Goal: Information Seeking & Learning: Learn about a topic

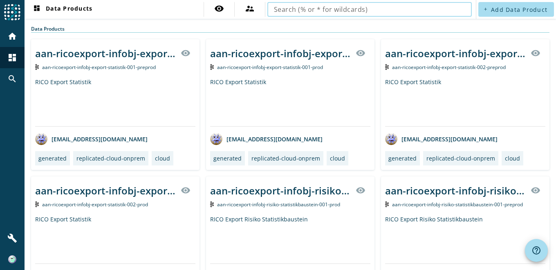
click at [436, 13] on input "text" at bounding box center [369, 9] width 191 height 10
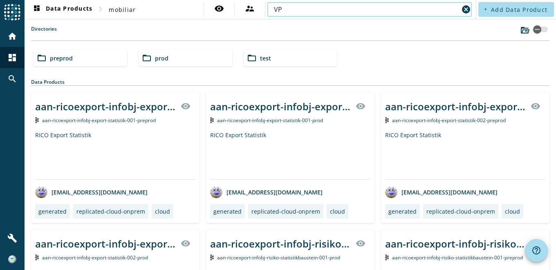
type input "V"
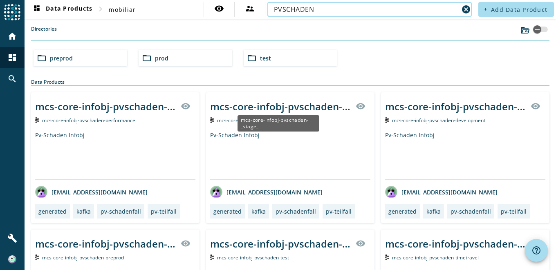
type input "PVSCHADEN"
click at [288, 112] on div "mcs-core-infobj-pvschaden-_stage_" at bounding box center [280, 106] width 141 height 13
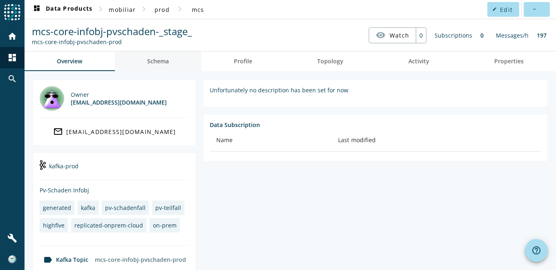
click at [172, 63] on link "Schema" at bounding box center [158, 61] width 87 height 20
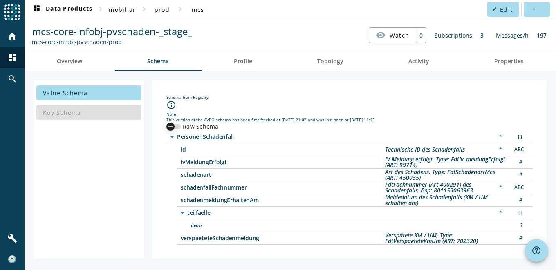
click at [173, 127] on icon "button" at bounding box center [170, 126] width 7 height 7
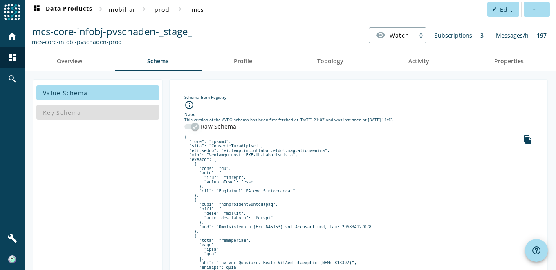
click at [191, 125] on icon "button" at bounding box center [194, 126] width 7 height 7
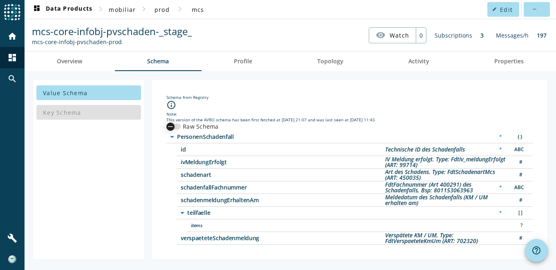
click at [175, 128] on div "button" at bounding box center [170, 126] width 16 height 16
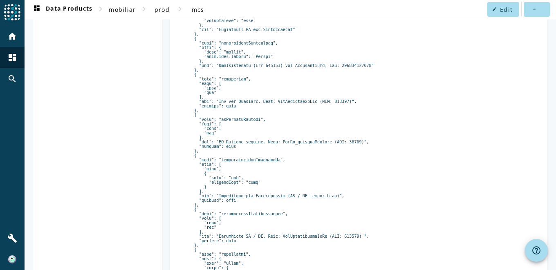
scroll to position [109, 0]
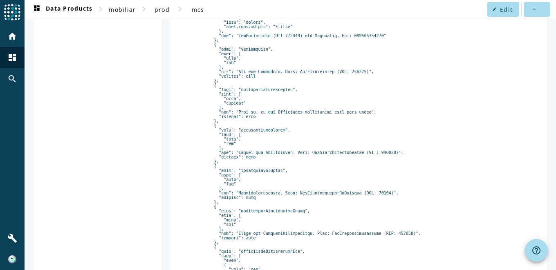
scroll to position [597, 0]
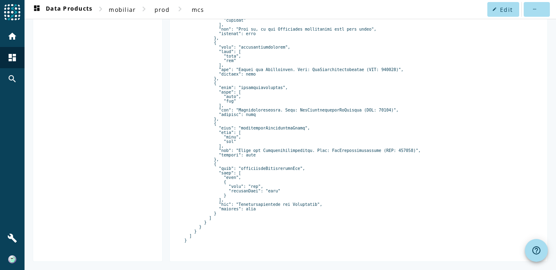
drag, startPoint x: 242, startPoint y: 114, endPoint x: 296, endPoint y: 118, distance: 53.7
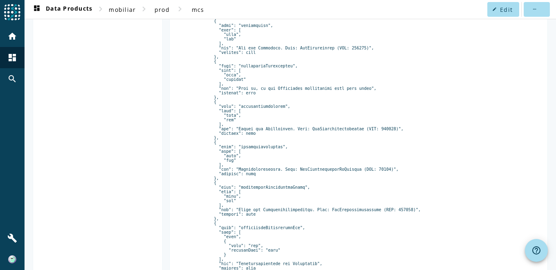
scroll to position [488, 0]
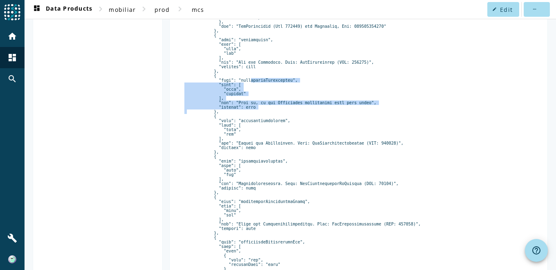
drag, startPoint x: 239, startPoint y: 108, endPoint x: 294, endPoint y: 136, distance: 62.7
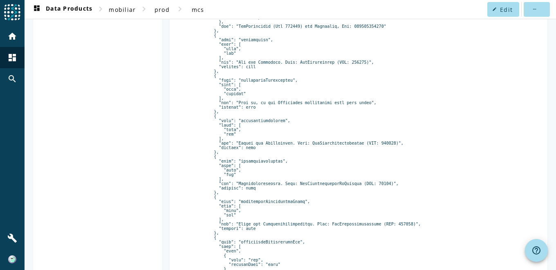
drag, startPoint x: 294, startPoint y: 136, endPoint x: 401, endPoint y: 157, distance: 108.2
